Goal: Complete application form

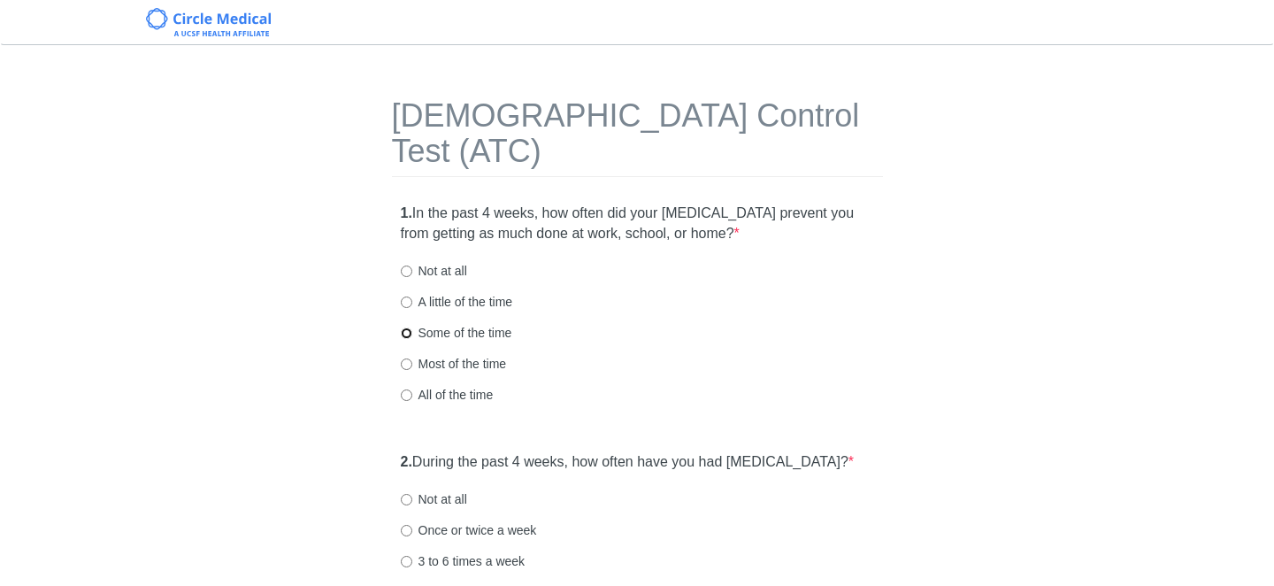
click at [408, 327] on input "Some of the time" at bounding box center [407, 333] width 12 height 12
radio input "true"
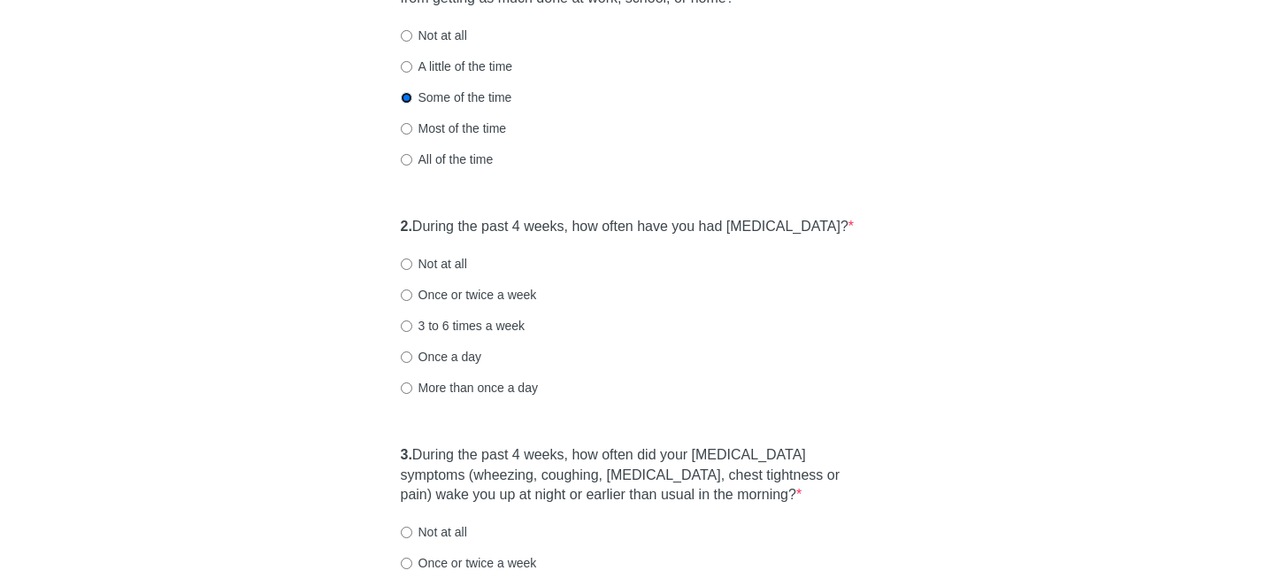
scroll to position [239, 0]
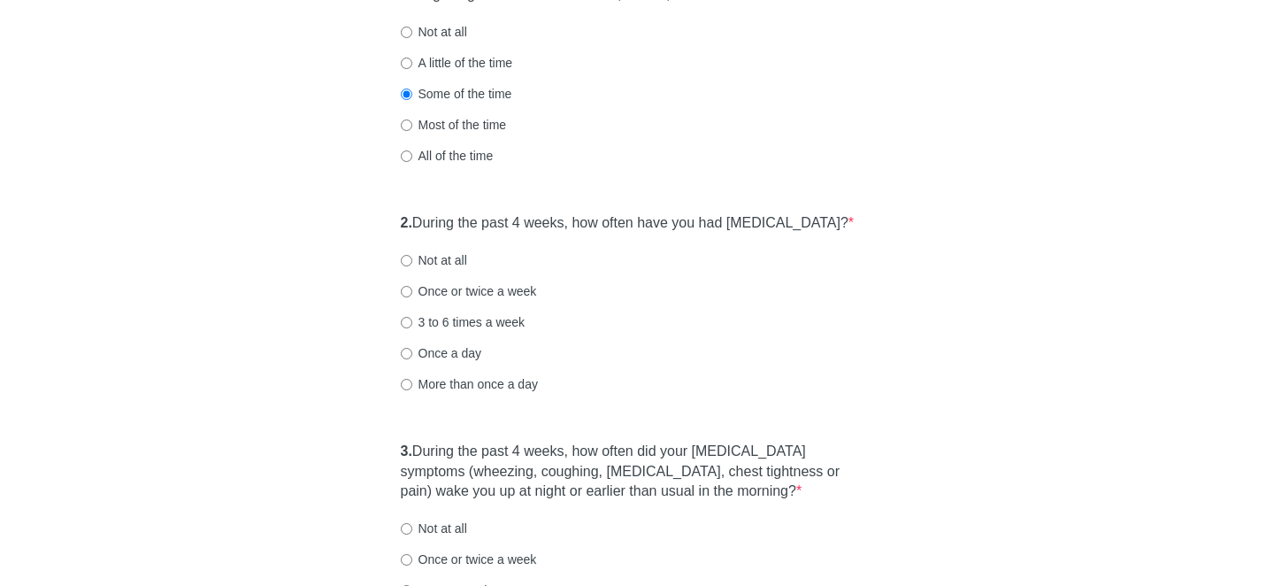
click at [421, 375] on label "More than once a day" at bounding box center [469, 384] width 137 height 18
click at [412, 379] on input "More than once a day" at bounding box center [407, 385] width 12 height 12
radio input "true"
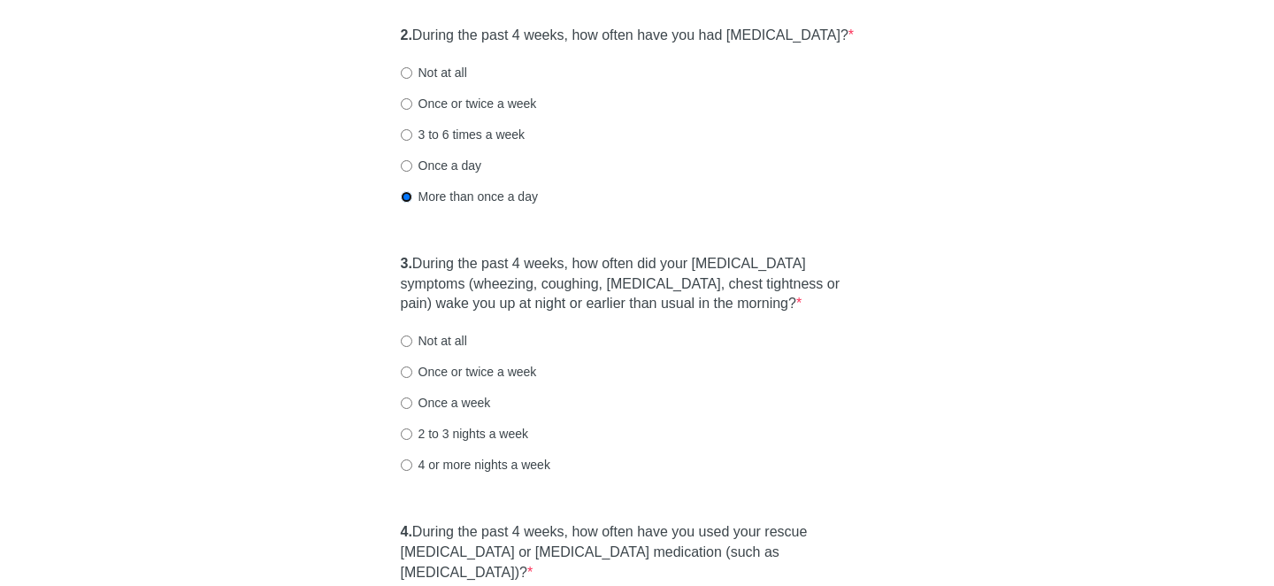
scroll to position [428, 0]
click at [480, 454] on label "4 or more nights a week" at bounding box center [476, 463] width 150 height 18
click at [412, 458] on input "4 or more nights a week" at bounding box center [407, 464] width 12 height 12
radio input "true"
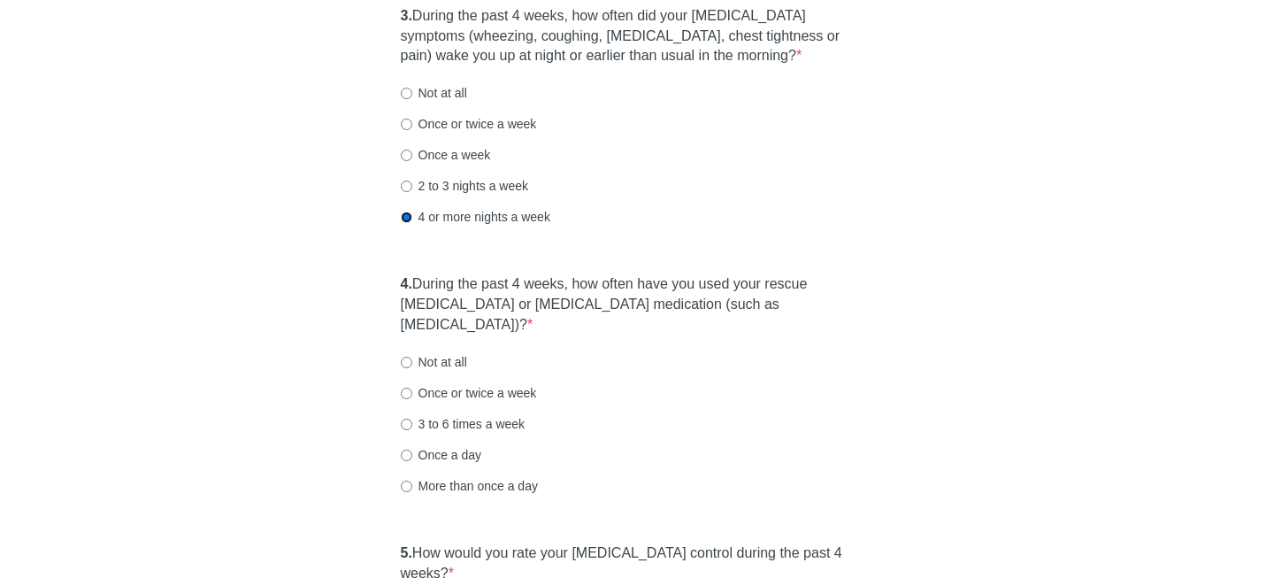
scroll to position [677, 0]
click at [453, 474] on label "More than once a day" at bounding box center [469, 483] width 137 height 18
click at [412, 478] on input "More than once a day" at bounding box center [407, 484] width 12 height 12
radio input "true"
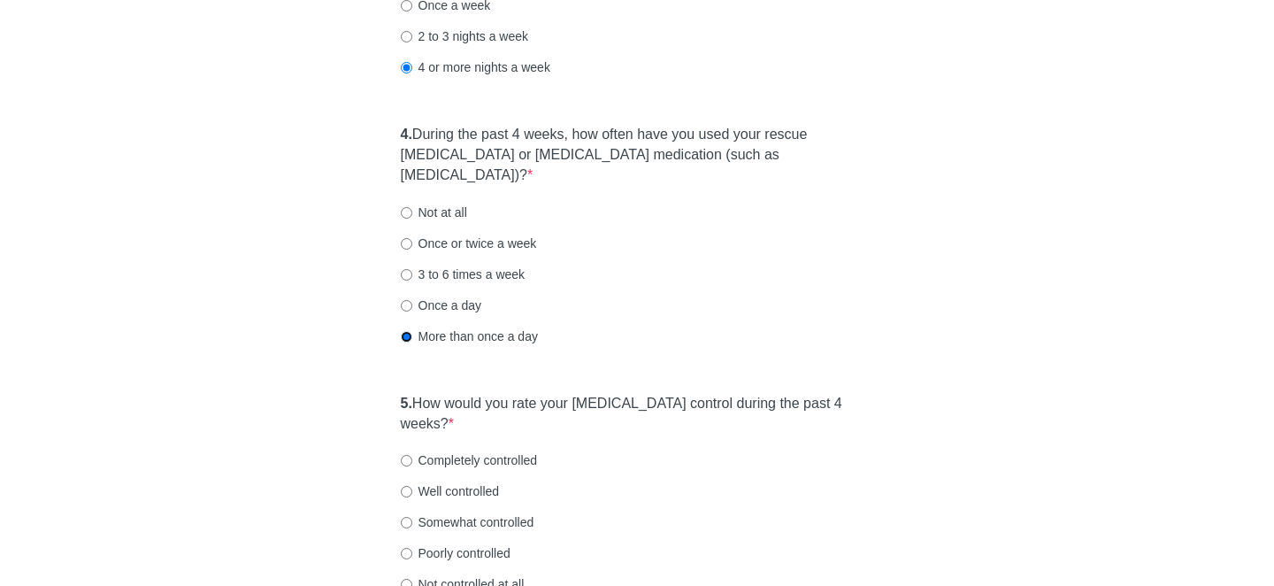
scroll to position [830, 0]
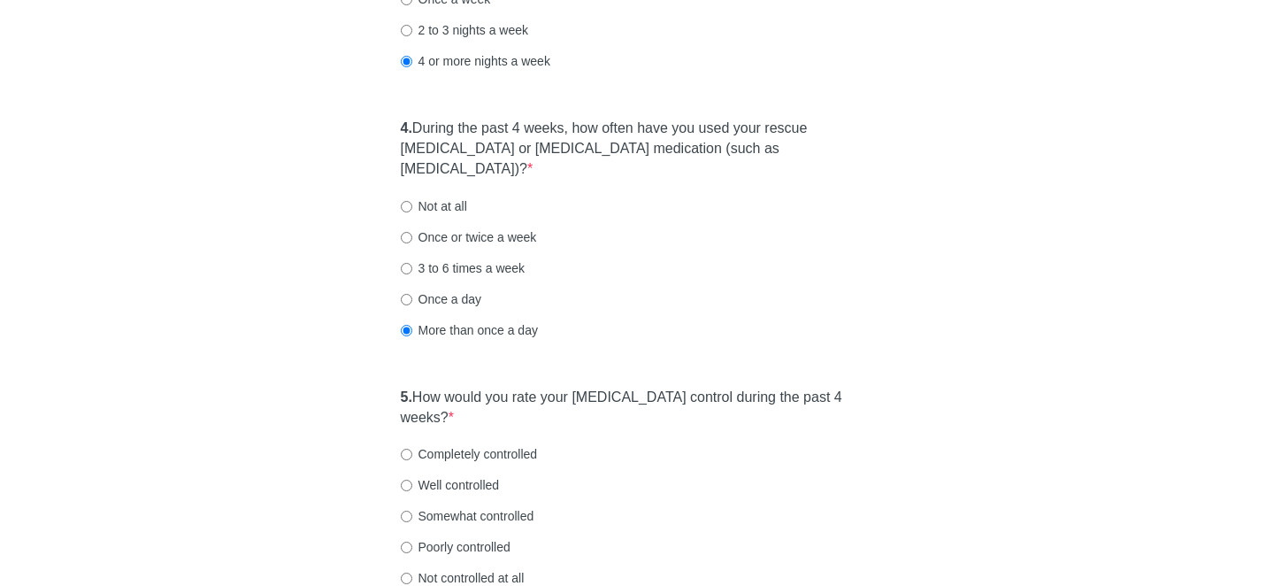
click at [410, 538] on label "Poorly controlled" at bounding box center [456, 547] width 110 height 18
click at [410, 542] on input "Poorly controlled" at bounding box center [407, 548] width 12 height 12
radio input "true"
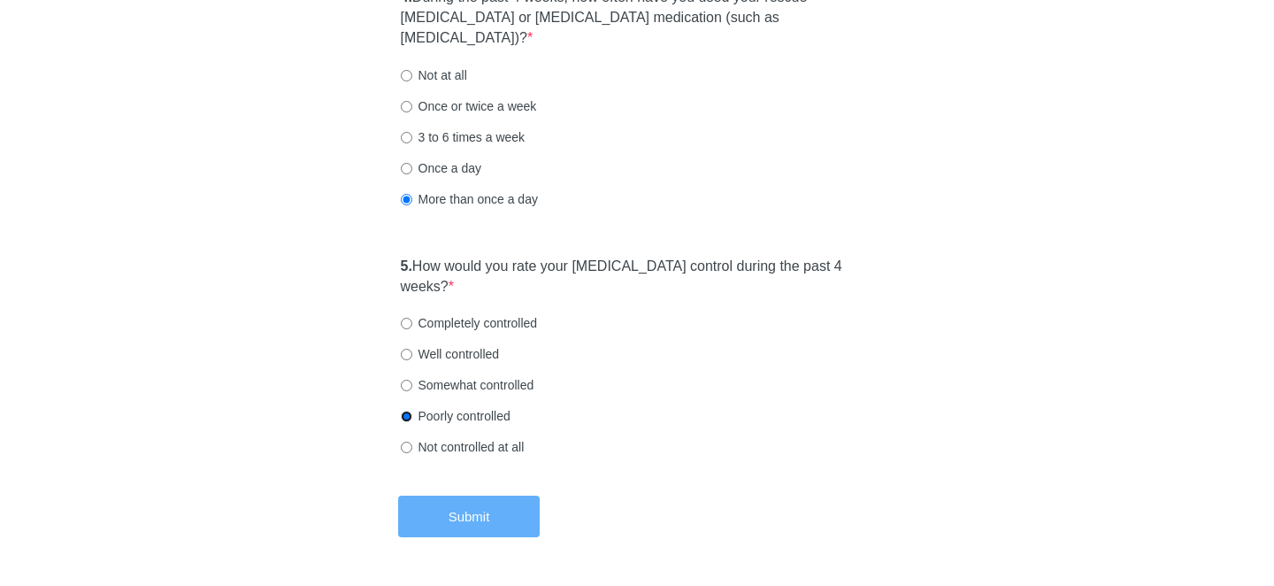
scroll to position [965, 0]
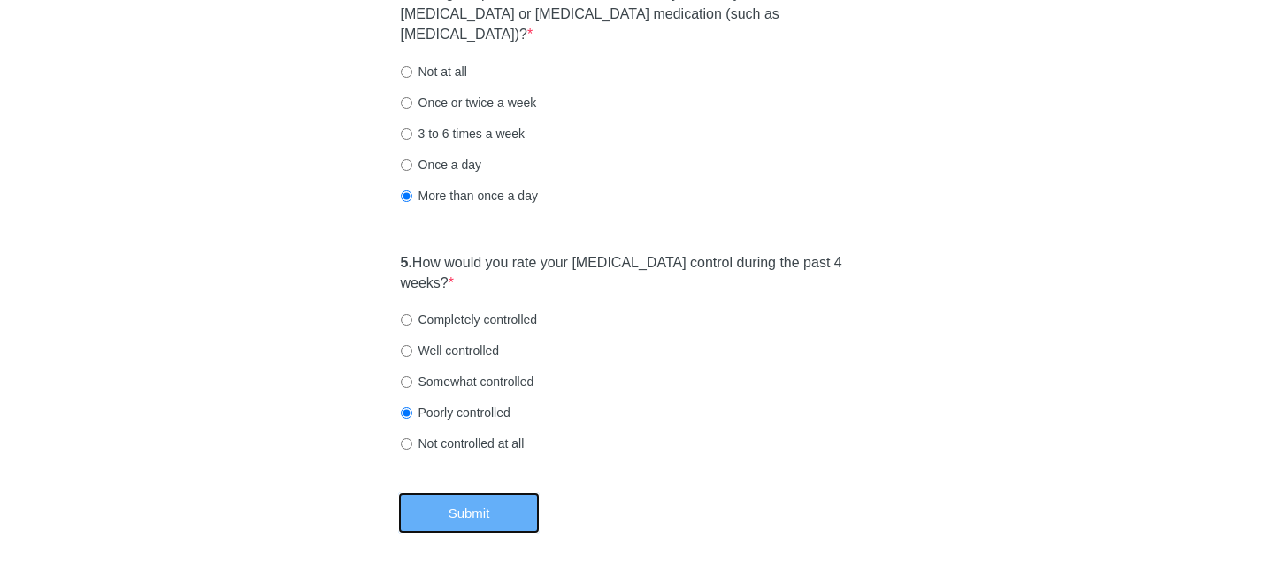
click at [439, 492] on button "Submit" at bounding box center [469, 513] width 142 height 42
